Goal: Use online tool/utility: Use online tool/utility

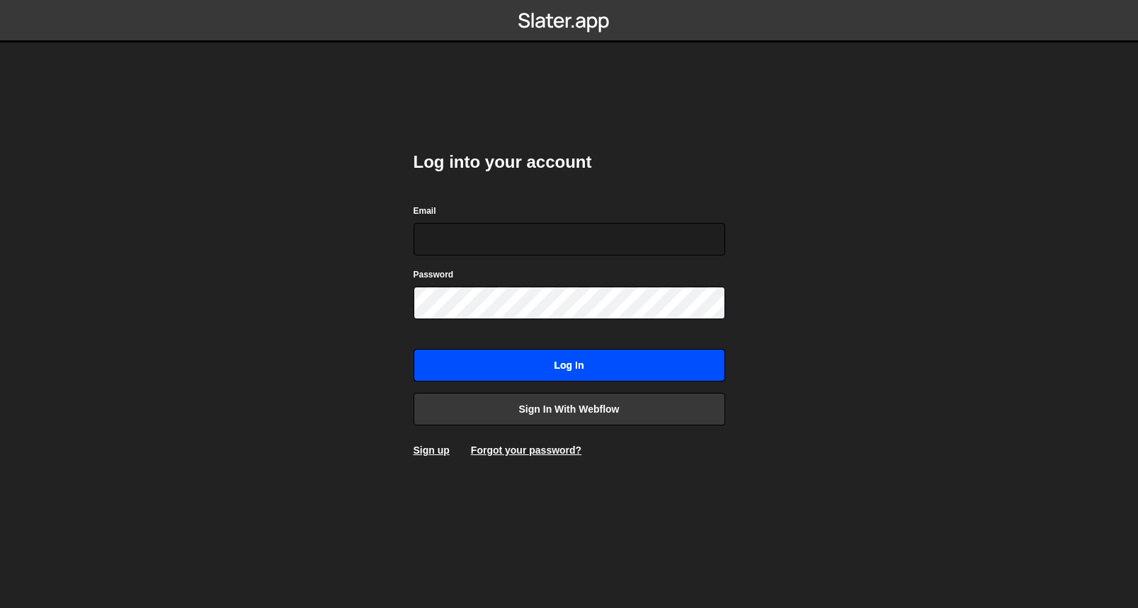
type input "[PERSON_NAME][EMAIL_ADDRESS][DOMAIN_NAME]"
click at [572, 365] on input "Log in" at bounding box center [570, 365] width 312 height 33
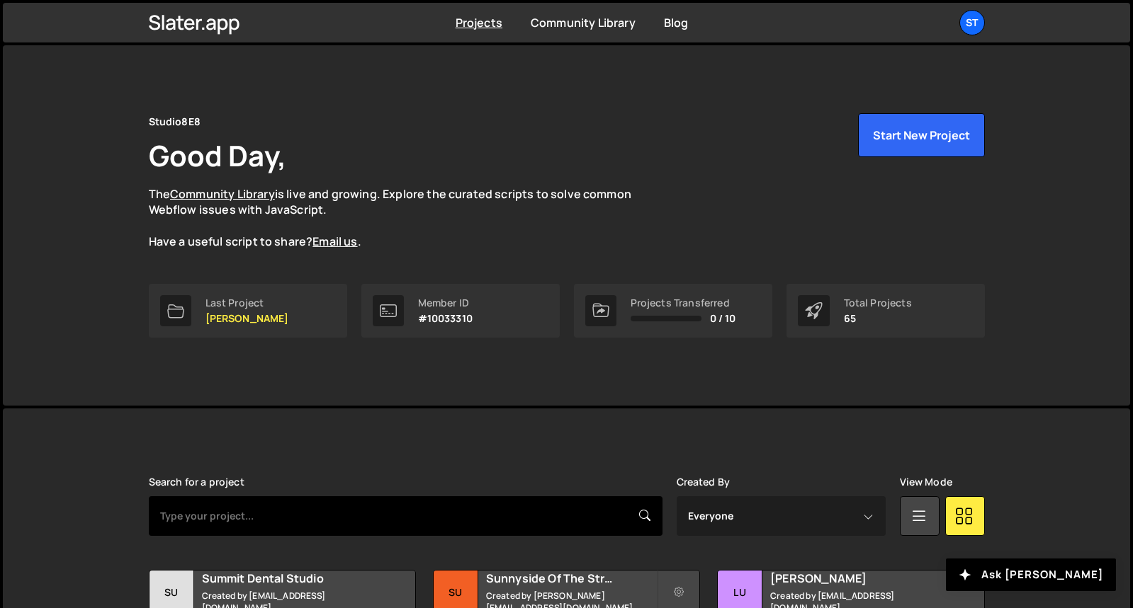
click at [514, 510] on input "text" at bounding box center [406, 517] width 514 height 40
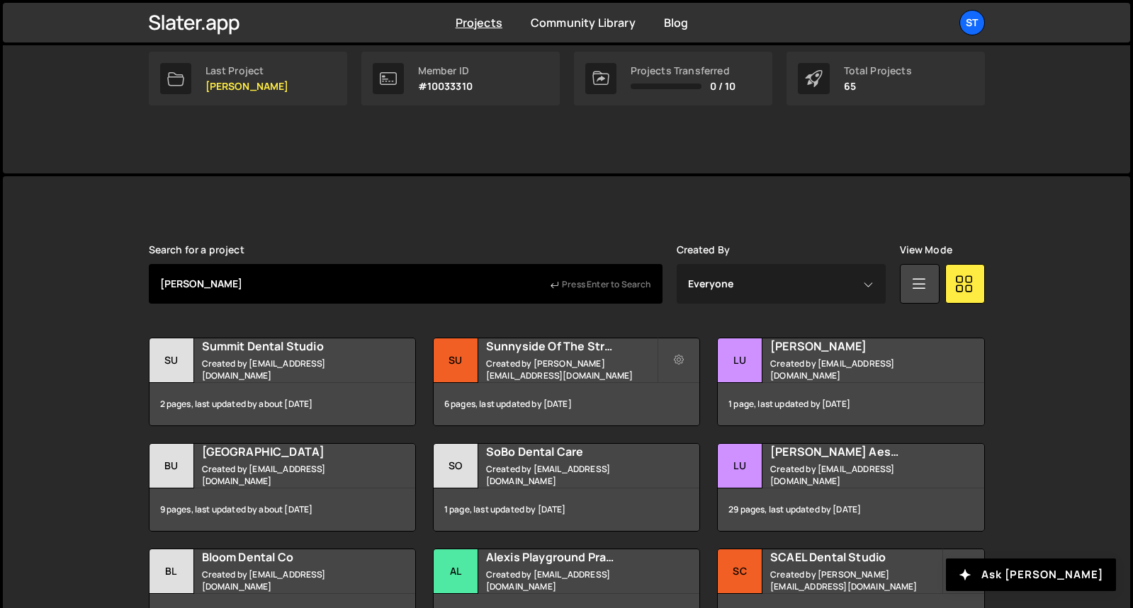
type input "beville"
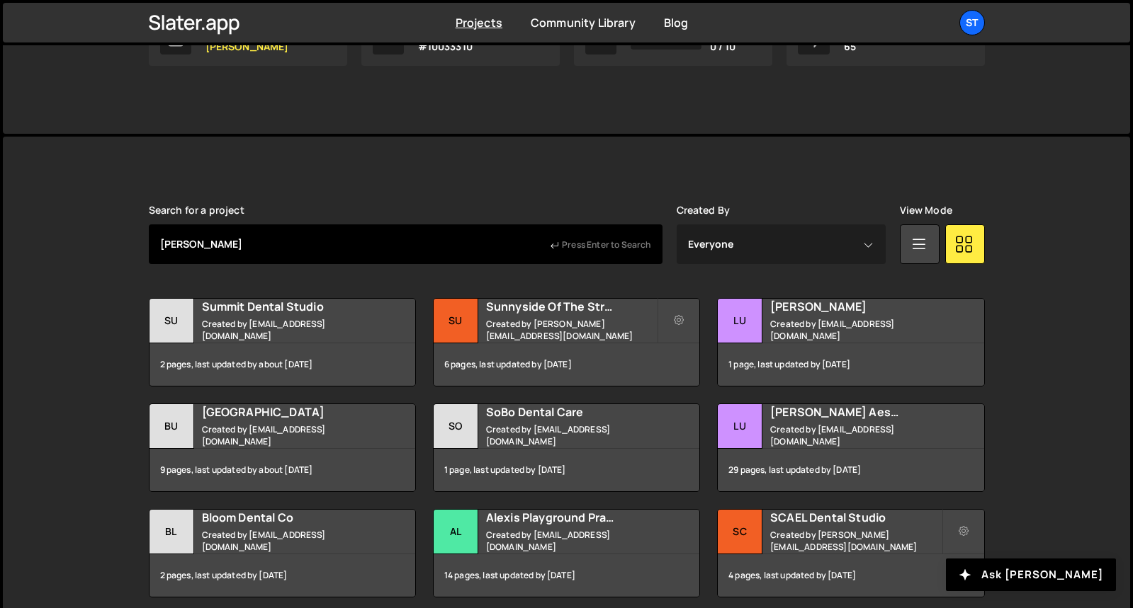
scroll to position [276, 0]
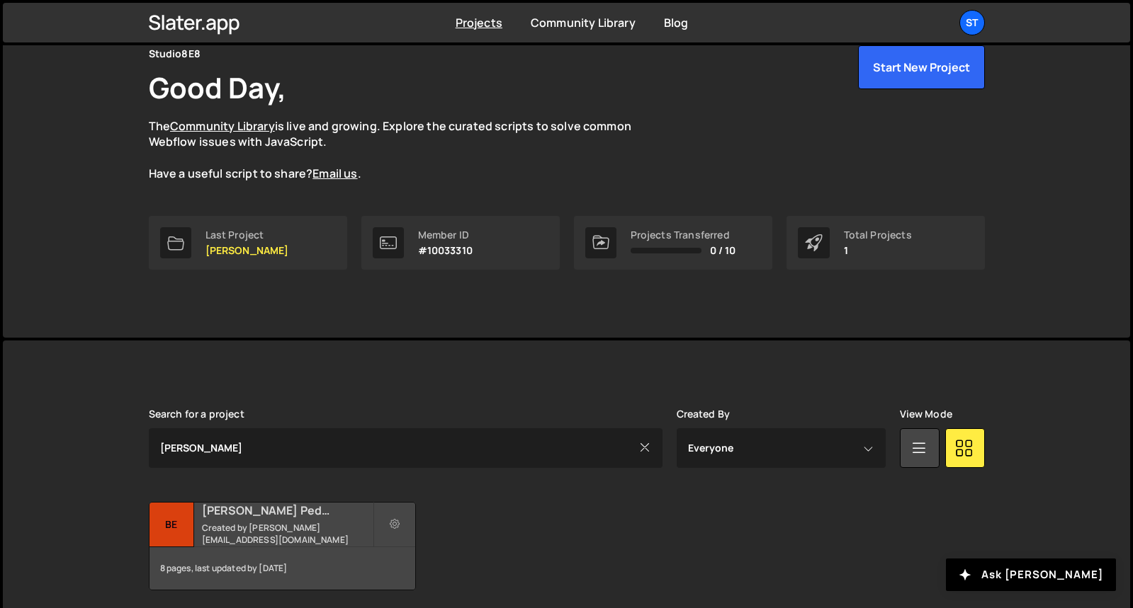
click at [246, 532] on small "Created by warren@s8e8.com" at bounding box center [287, 534] width 171 height 24
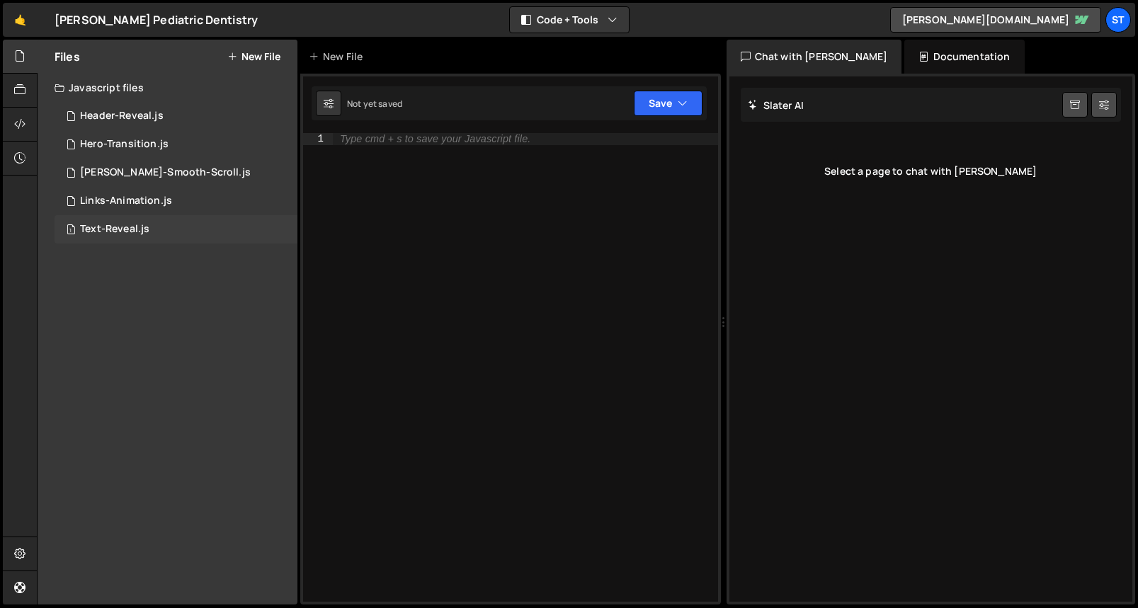
click at [136, 234] on div "Text-Reveal.js" at bounding box center [114, 229] width 69 height 13
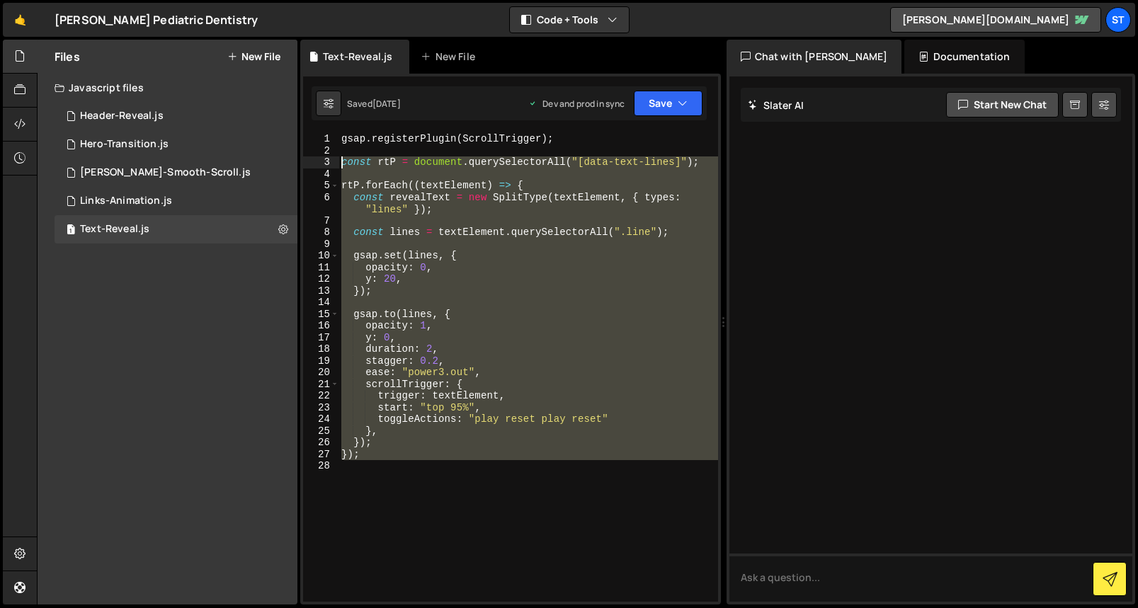
drag, startPoint x: 370, startPoint y: 460, endPoint x: 313, endPoint y: 161, distance: 305.1
click at [313, 161] on div "1 2 3 4 5 6 7 8 9 10 11 12 13 14 15 16 17 18 19 20 21 22 23 24 25 26 27 28 gsap…" at bounding box center [510, 367] width 415 height 469
type textarea "const rtP = document.querySelectorAll("[data-text-lines]");"
click at [132, 199] on div "Links-Animation.js" at bounding box center [126, 201] width 92 height 13
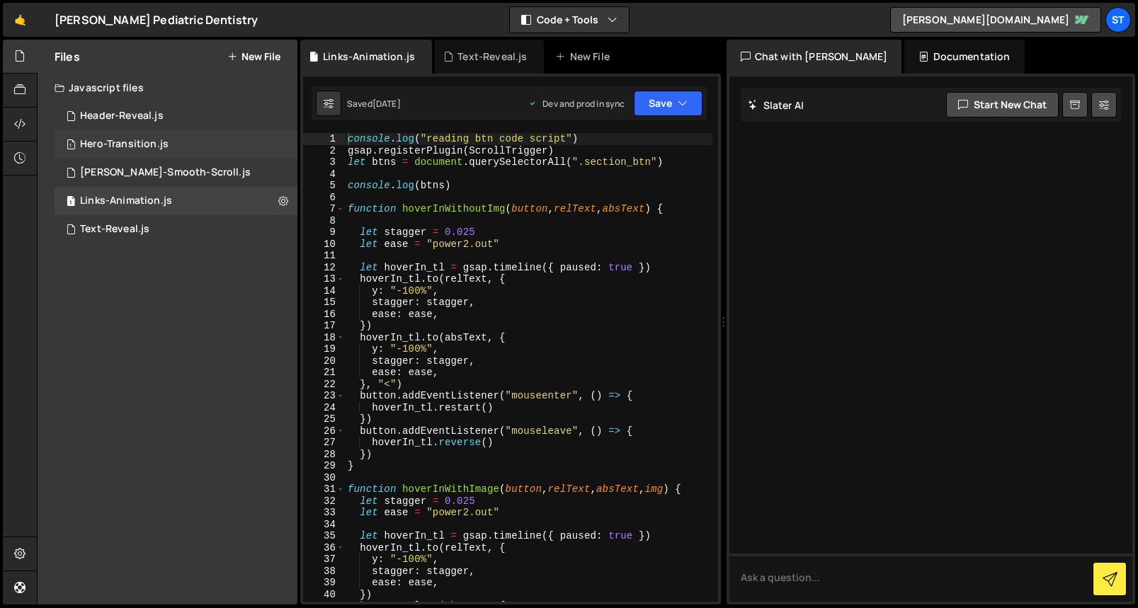
click at [115, 137] on div "1 Hero-Transition.js 0" at bounding box center [176, 144] width 243 height 28
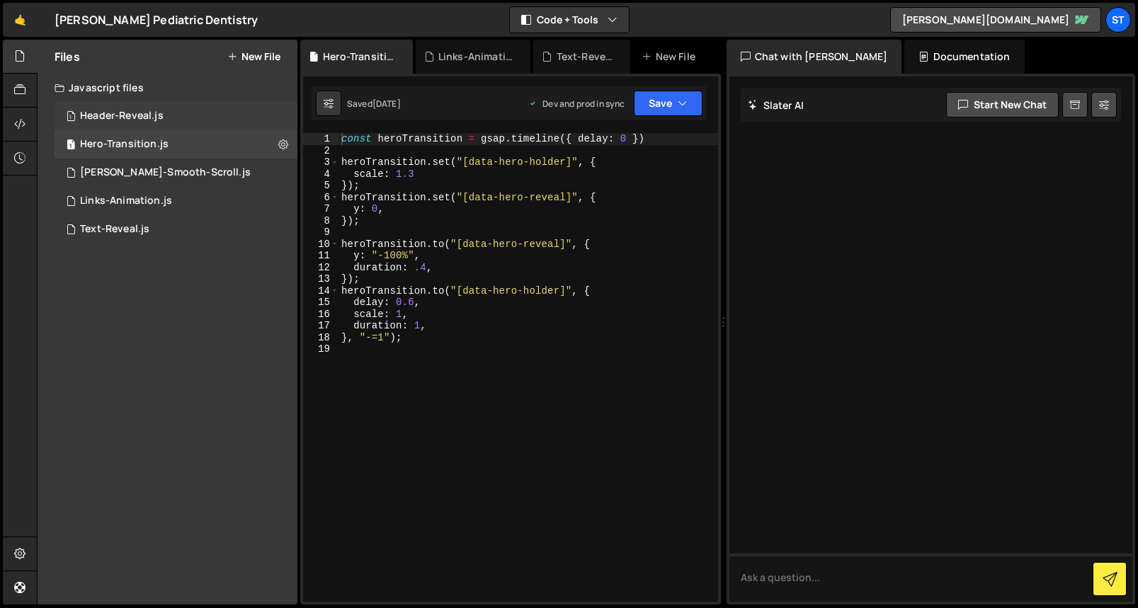
click at [145, 115] on div "Header-Reveal.js" at bounding box center [122, 116] width 84 height 13
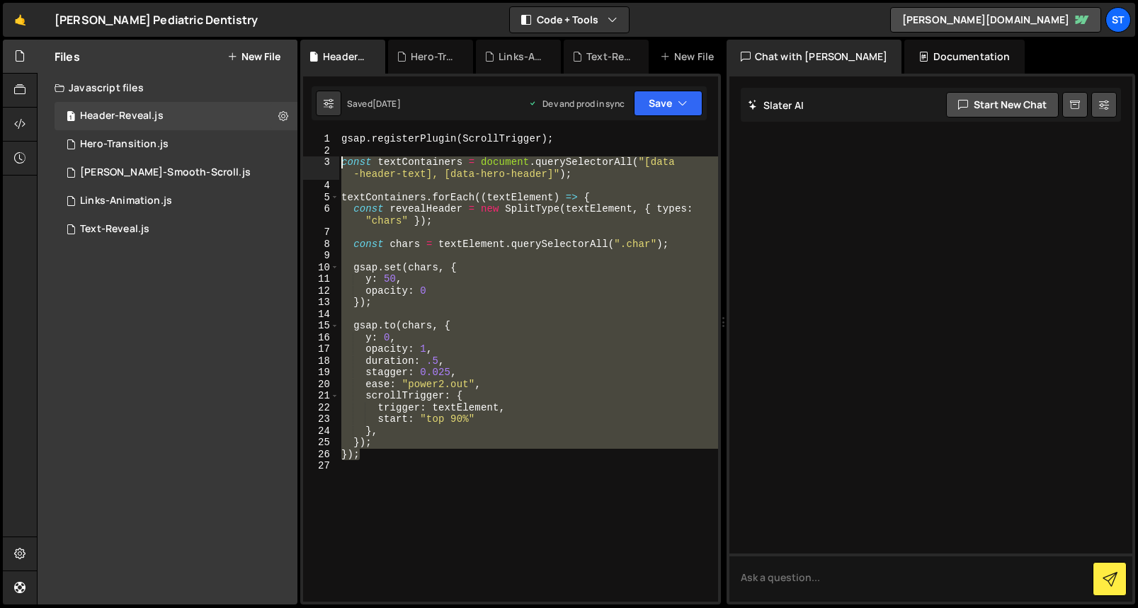
drag, startPoint x: 383, startPoint y: 459, endPoint x: 324, endPoint y: 166, distance: 298.5
click at [324, 166] on div "}); 1 2 3 4 5 6 7 8 9 10 11 12 13 14 15 16 17 18 19 20 21 22 23 24 25 26 27 gsa…" at bounding box center [510, 367] width 415 height 469
click at [549, 458] on div "gsap . registerPlugin ( ScrollTrigger ) ; const textContainers = document . que…" at bounding box center [528, 367] width 379 height 469
type textarea "});"
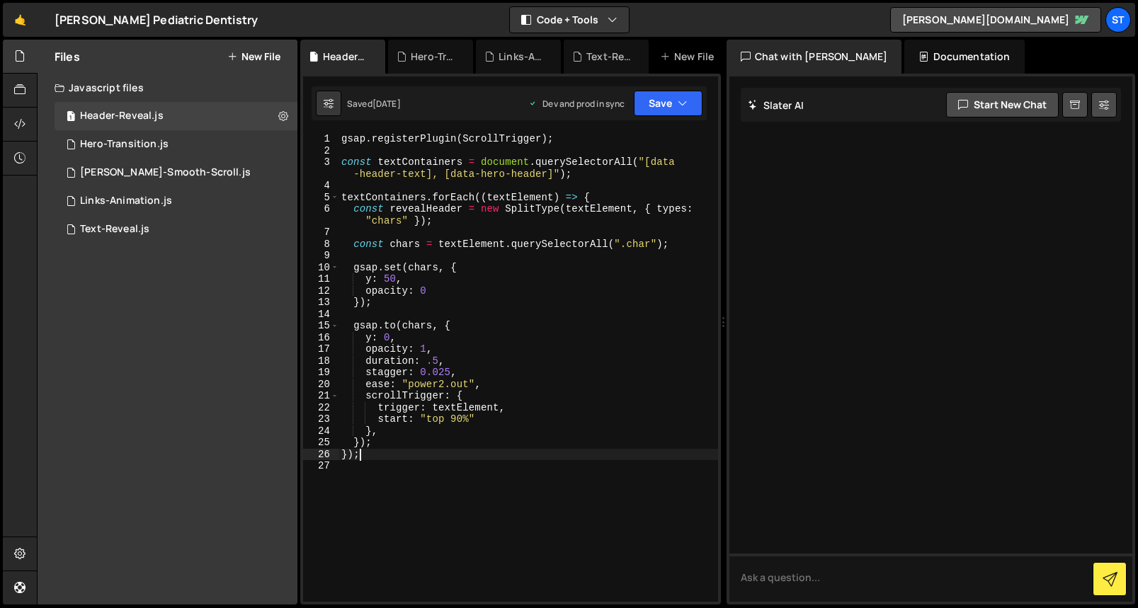
click at [410, 309] on div "gsap . registerPlugin ( ScrollTrigger ) ; const textContainers = document . que…" at bounding box center [529, 379] width 380 height 492
click at [418, 302] on div "gsap . registerPlugin ( ScrollTrigger ) ; const textContainers = document . que…" at bounding box center [529, 379] width 380 height 492
click at [574, 334] on div "gsap . registerPlugin ( ScrollTrigger ) ; const textContainers = document . que…" at bounding box center [529, 379] width 380 height 492
type textarea "y: 0,"
